Goal: Obtain resource: Download file/media

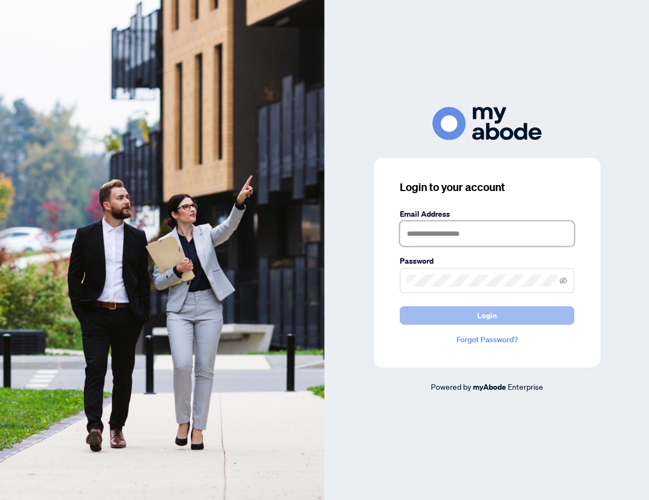
type input "**********"
click at [480, 313] on span "Login" at bounding box center [488, 315] width 20 height 17
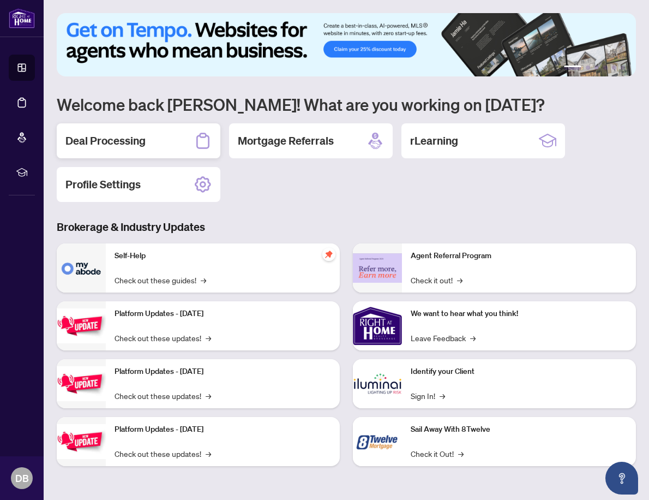
click at [98, 141] on h2 "Deal Processing" at bounding box center [105, 140] width 80 height 15
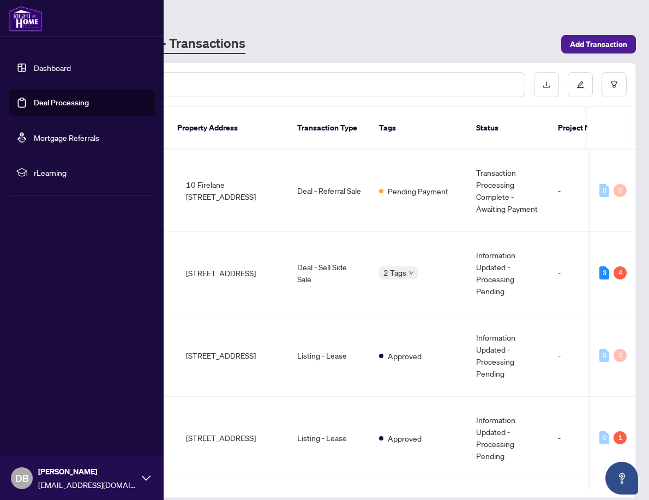
click at [264, 34] on div "[PERSON_NAME] - Transactions" at bounding box center [306, 44] width 498 height 20
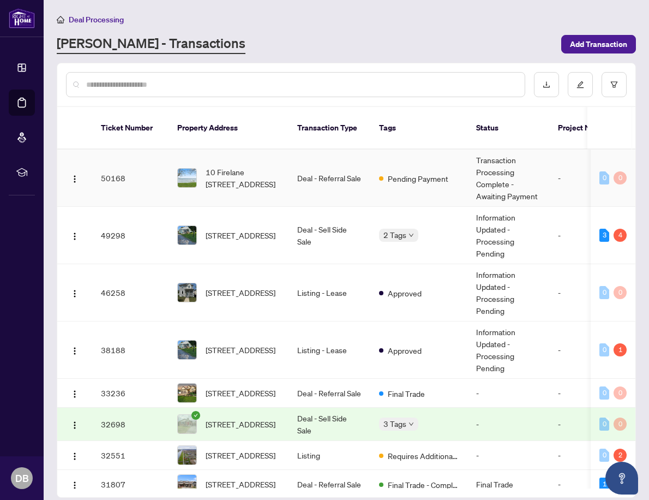
click at [187, 169] on img at bounding box center [187, 178] width 19 height 19
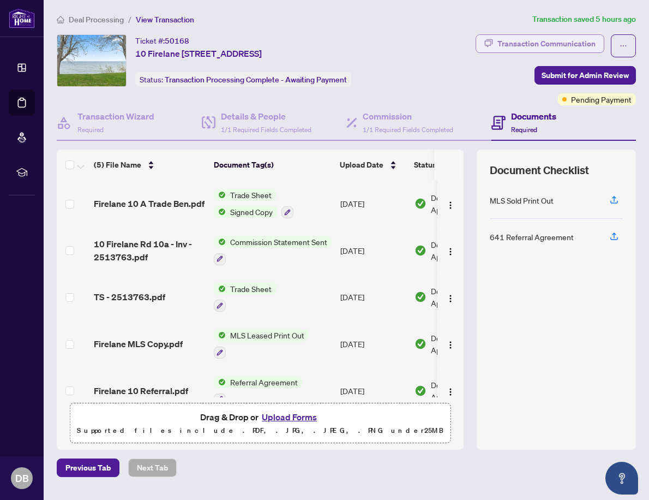
click at [557, 43] on div "Transaction Communication" at bounding box center [547, 43] width 98 height 17
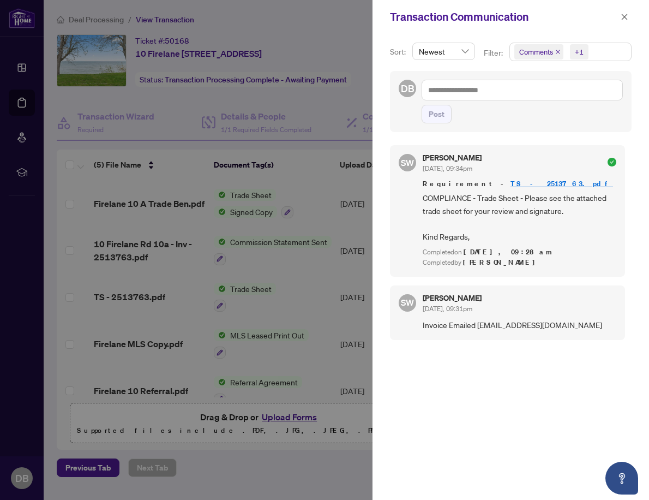
click at [511, 183] on link "TS - 2513763.pdf" at bounding box center [562, 183] width 103 height 9
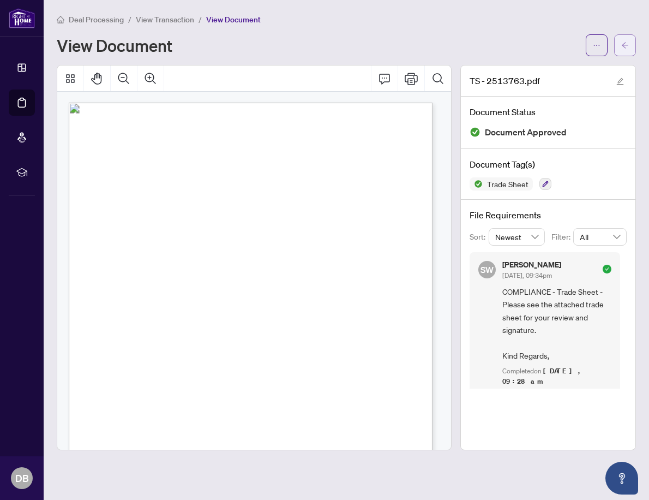
click at [623, 44] on icon "arrow-left" at bounding box center [625, 45] width 7 height 6
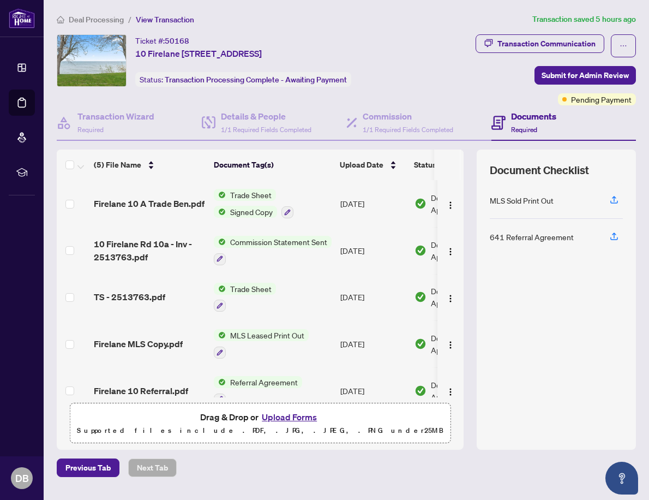
click at [249, 211] on span "Signed Copy" at bounding box center [251, 212] width 51 height 12
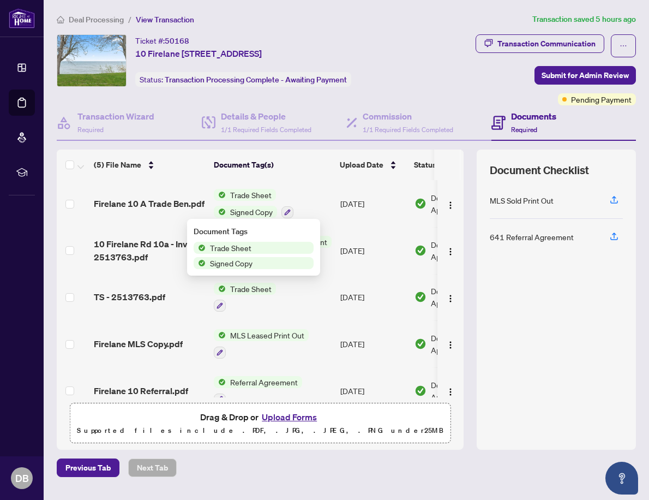
click at [239, 263] on span "Signed Copy" at bounding box center [231, 263] width 51 height 12
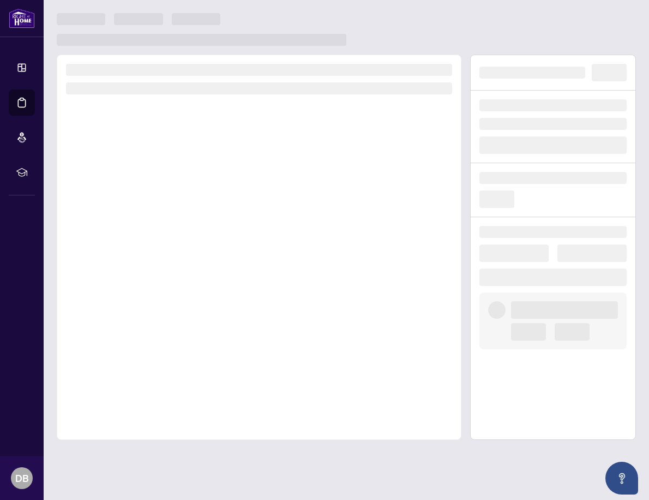
click at [239, 263] on div at bounding box center [259, 247] width 405 height 385
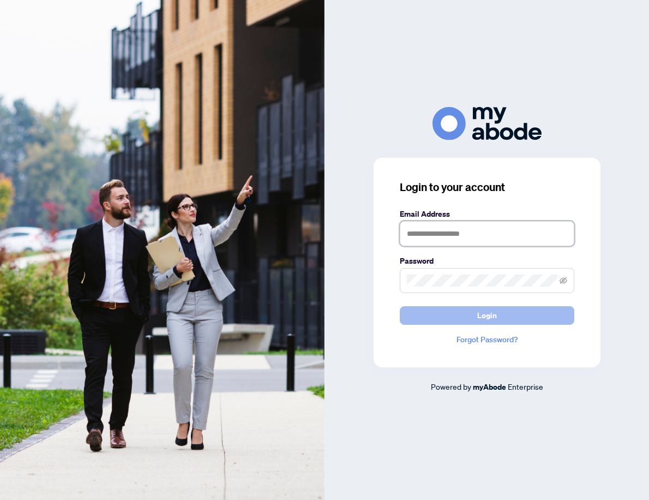
type input "**********"
click at [488, 314] on span "Login" at bounding box center [488, 315] width 20 height 17
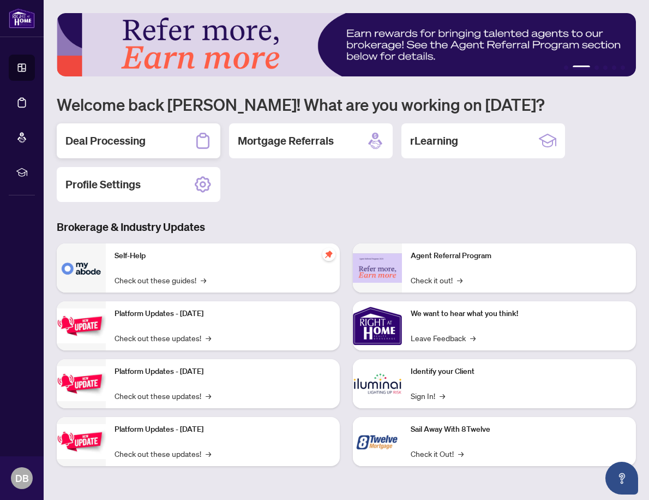
click at [108, 145] on h2 "Deal Processing" at bounding box center [105, 140] width 80 height 15
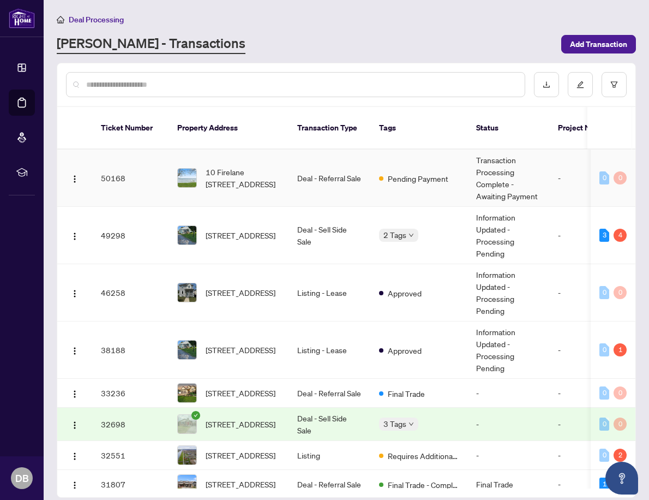
click at [196, 168] on div at bounding box center [187, 178] width 20 height 20
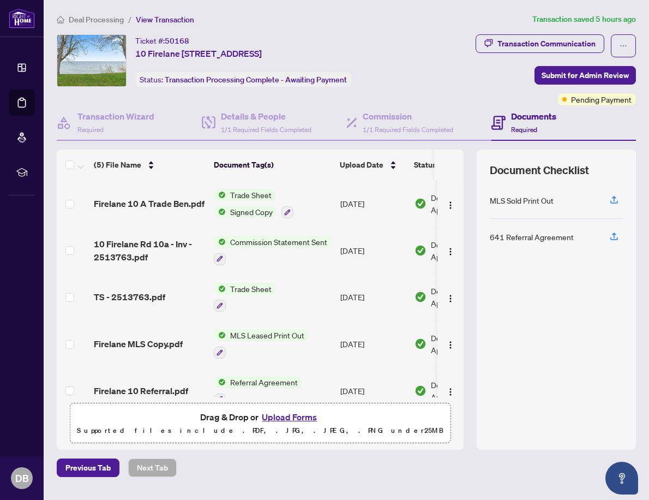
click at [249, 211] on span "Signed Copy" at bounding box center [251, 212] width 51 height 12
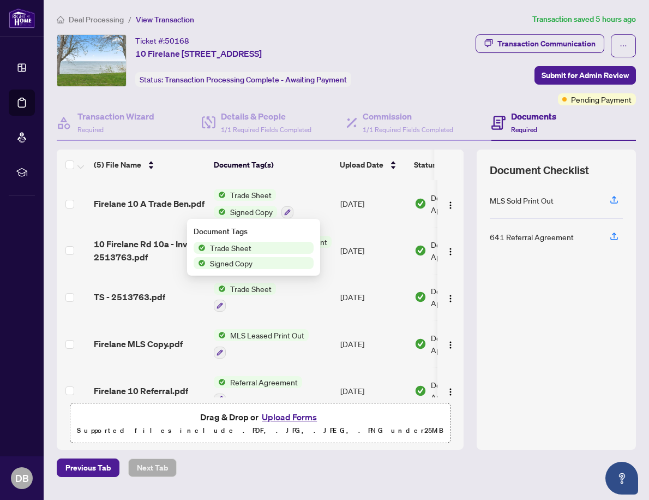
click at [242, 265] on span "Signed Copy" at bounding box center [231, 263] width 51 height 12
